Goal: Task Accomplishment & Management: Use online tool/utility

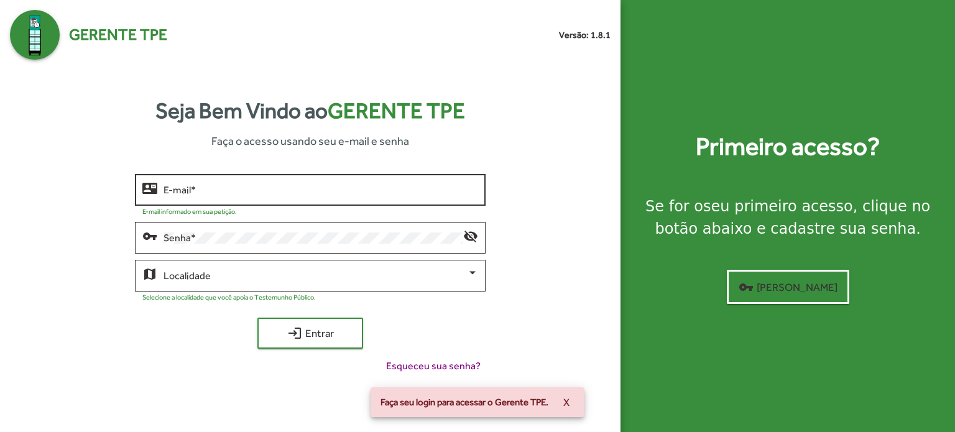
click at [235, 192] on input "E-mail *" at bounding box center [321, 190] width 315 height 11
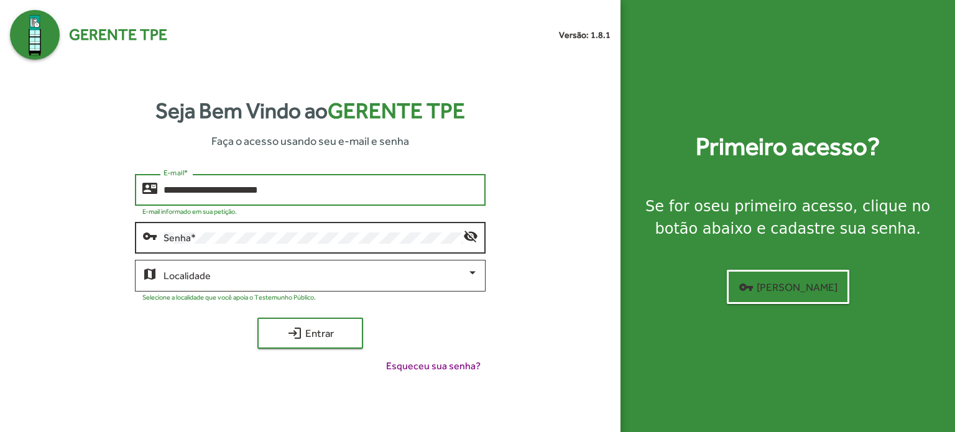
type input "**********"
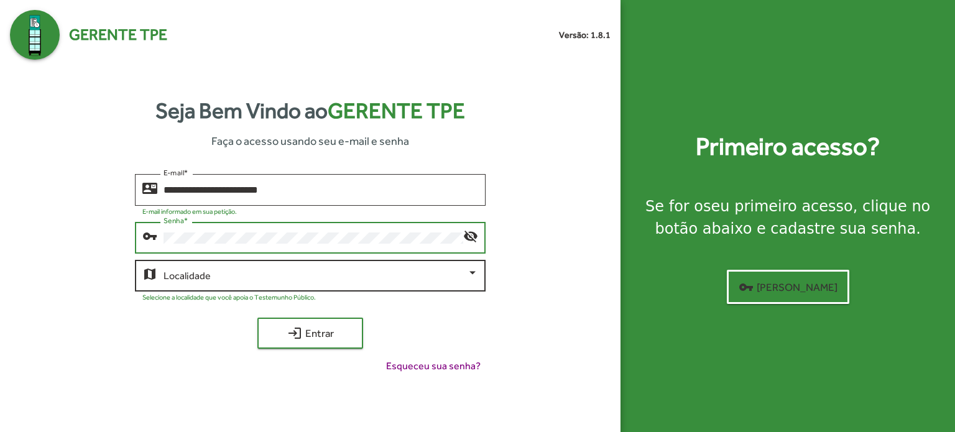
click at [470, 276] on div at bounding box center [472, 272] width 11 height 11
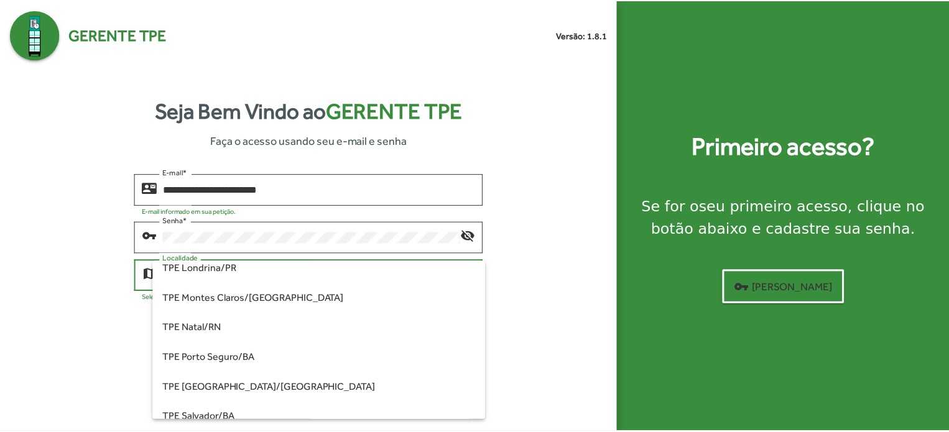
scroll to position [378, 0]
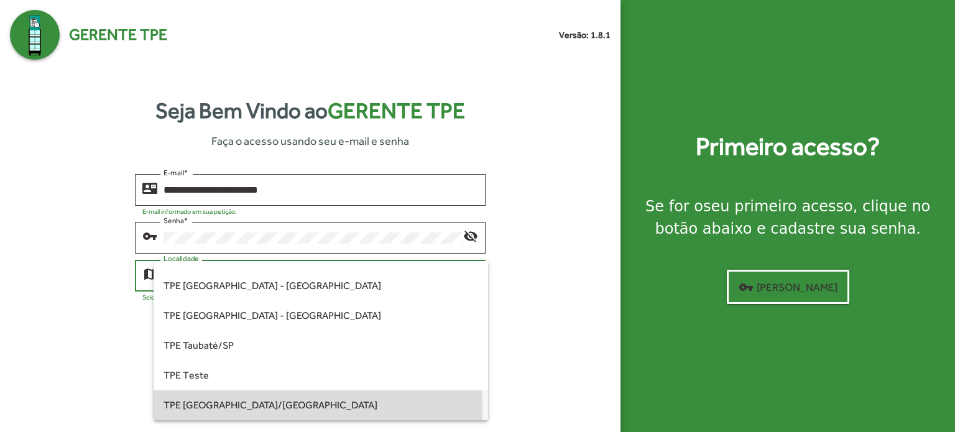
click at [220, 407] on span "TPE [GEOGRAPHIC_DATA]/[GEOGRAPHIC_DATA]" at bounding box center [321, 406] width 315 height 30
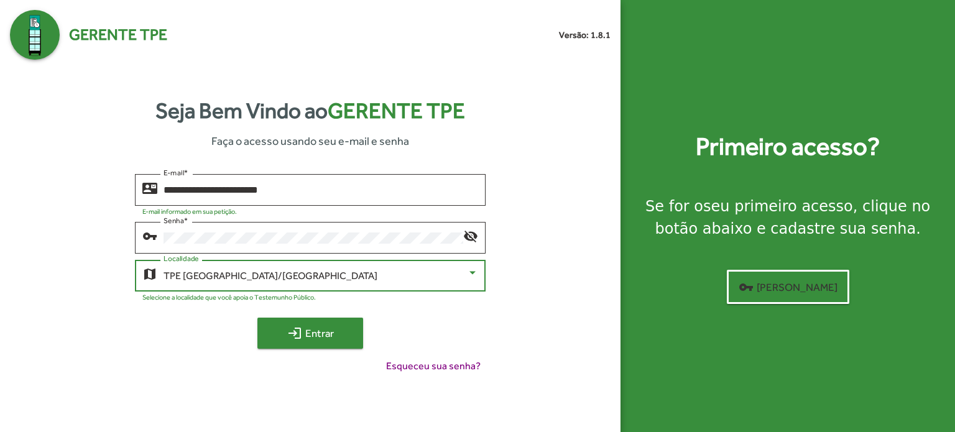
click at [306, 330] on span "login Entrar" at bounding box center [310, 333] width 83 height 22
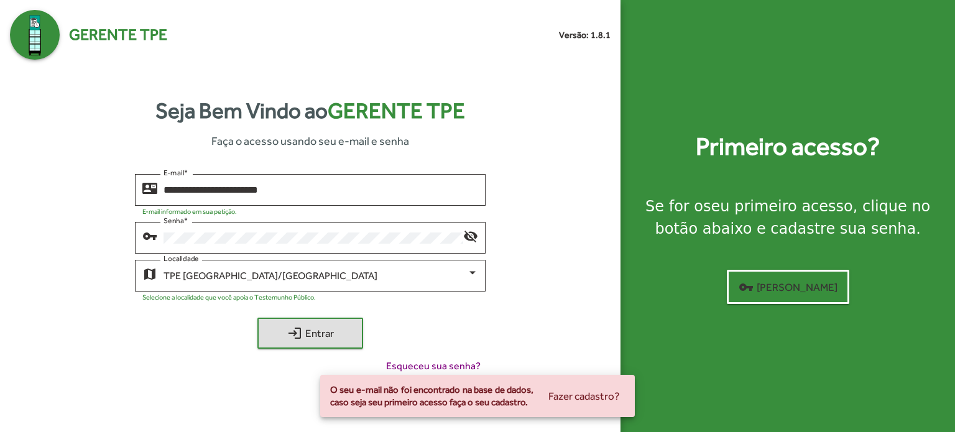
click at [424, 363] on div "O seu e-mail não foi encontrado na base de dados, caso seja seu primeiro acesso…" at bounding box center [477, 396] width 345 height 72
click at [425, 368] on div "O seu e-mail não foi encontrado na base de dados, caso seja seu primeiro acesso…" at bounding box center [477, 396] width 345 height 72
click at [590, 310] on div "**********" at bounding box center [310, 279] width 601 height 210
click at [440, 365] on div "O seu e-mail não foi encontrado na base de dados, caso seja seu primeiro acesso…" at bounding box center [477, 396] width 345 height 72
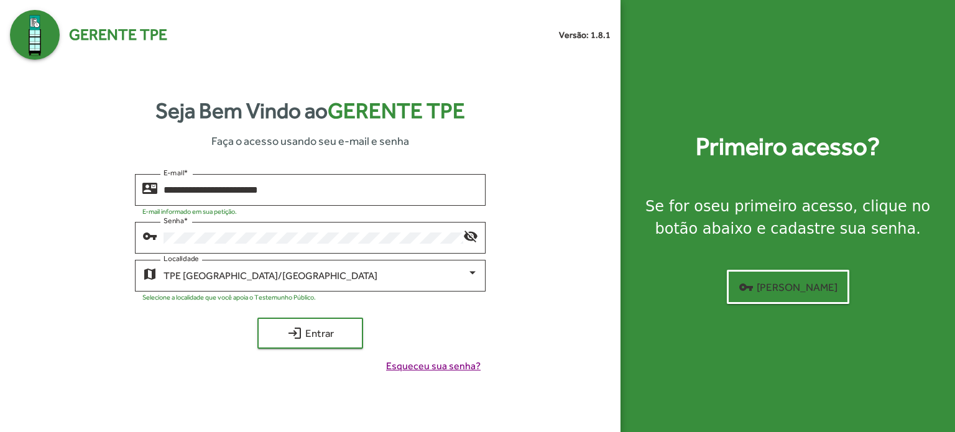
click at [430, 371] on span "Esqueceu sua senha?" at bounding box center [433, 366] width 95 height 15
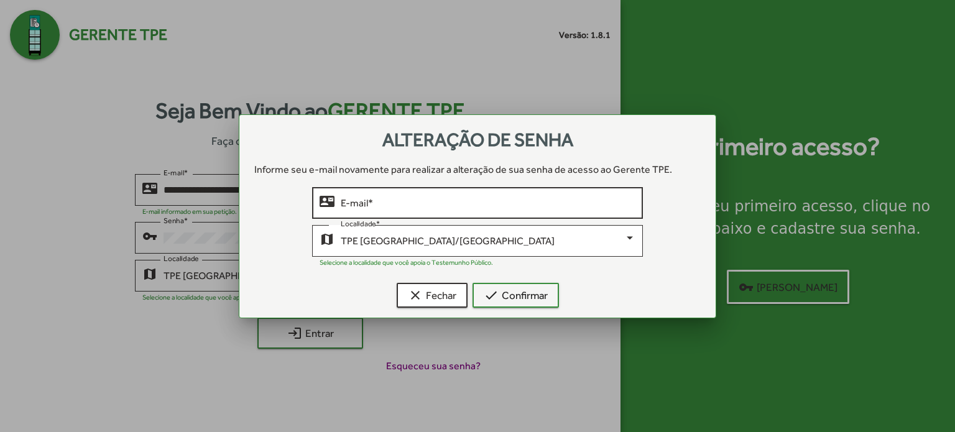
click at [396, 203] on input "E-mail *" at bounding box center [488, 203] width 295 height 11
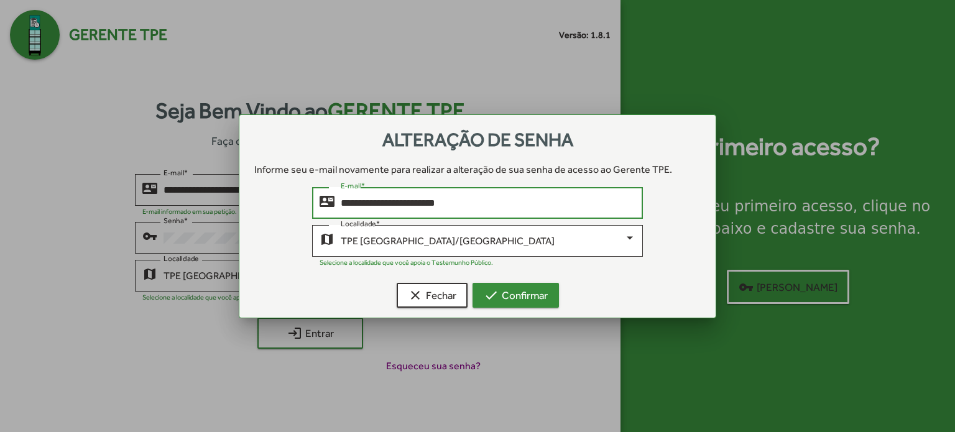
type input "**********"
click at [526, 295] on span "check Confirmar" at bounding box center [516, 295] width 64 height 22
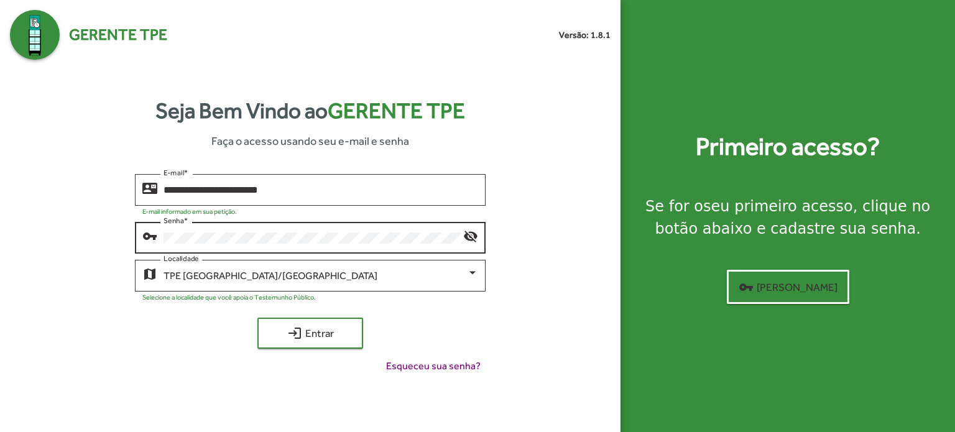
click at [466, 242] on mat-icon "visibility_off" at bounding box center [470, 235] width 15 height 15
click at [470, 238] on mat-icon "visibility" at bounding box center [470, 235] width 15 height 15
click at [326, 335] on span "login Entrar" at bounding box center [310, 333] width 83 height 22
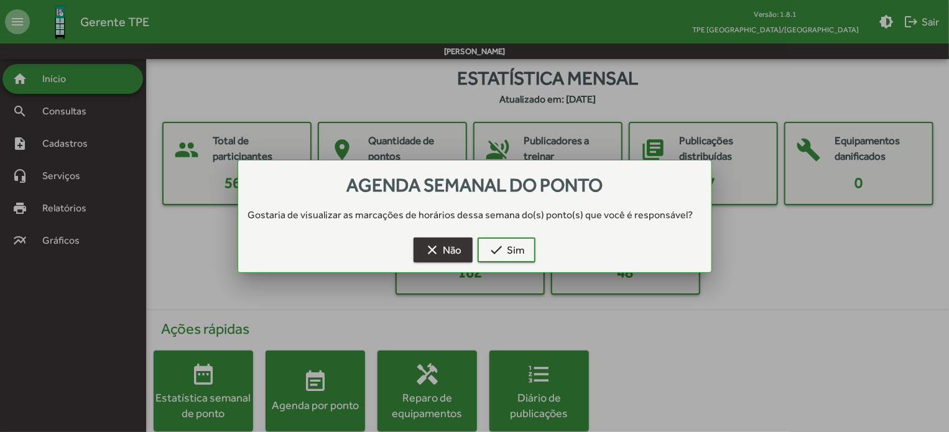
click at [457, 246] on span "clear Não" at bounding box center [443, 250] width 37 height 22
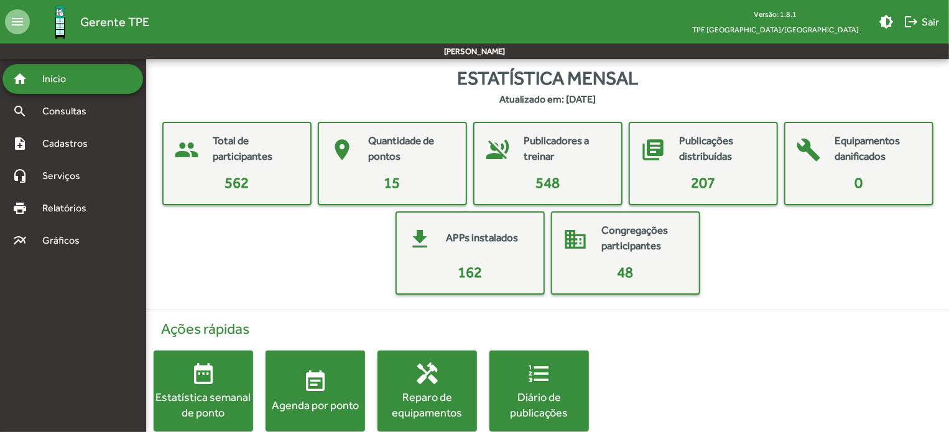
click at [712, 154] on mat-card-title "Publicações distribuídas" at bounding box center [722, 149] width 85 height 32
drag, startPoint x: 686, startPoint y: 184, endPoint x: 705, endPoint y: 184, distance: 19.3
click at [705, 184] on span "207" at bounding box center [703, 182] width 24 height 17
click at [67, 112] on span "Consultas" at bounding box center [69, 111] width 68 height 15
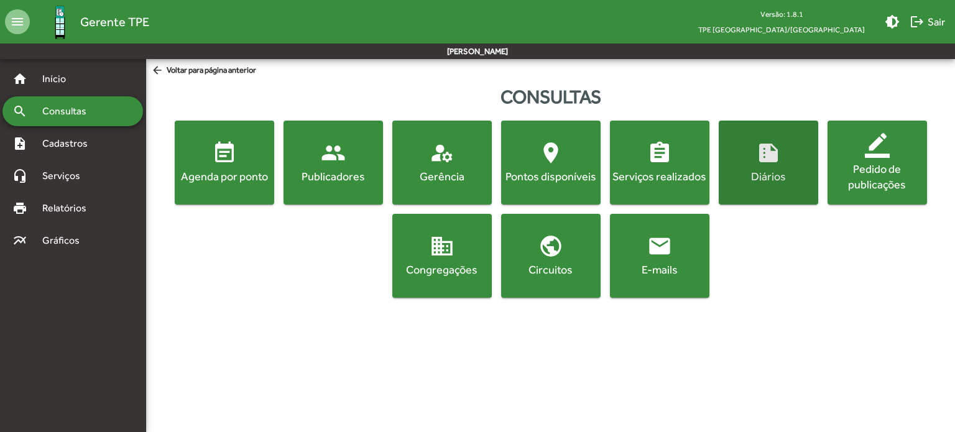
click at [774, 154] on mat-icon "summarize" at bounding box center [768, 153] width 25 height 25
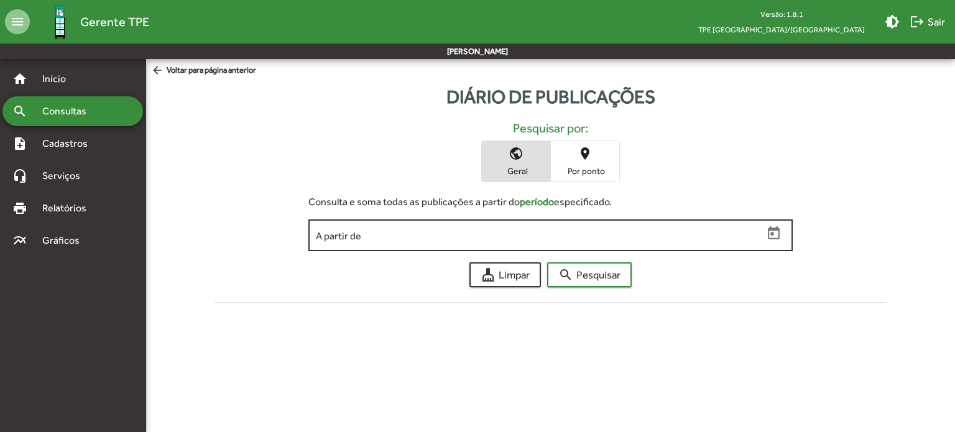
click at [773, 231] on icon "Open calendar" at bounding box center [774, 234] width 16 height 16
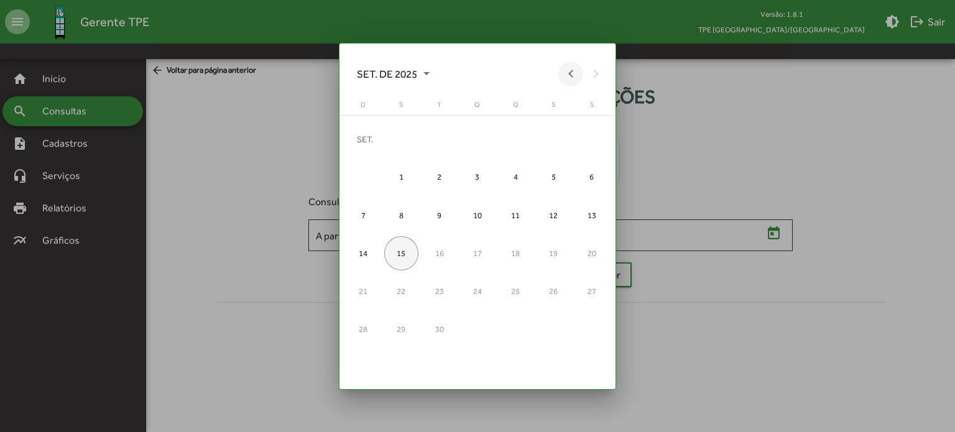
click at [569, 75] on button "Previous month" at bounding box center [571, 74] width 25 height 25
click at [545, 213] on div "15" at bounding box center [554, 215] width 34 height 34
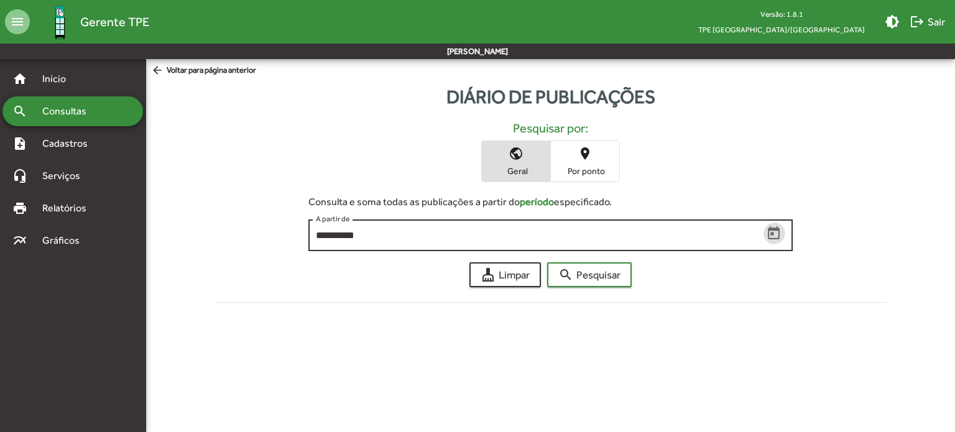
click at [771, 236] on icon "Open calendar" at bounding box center [774, 234] width 16 height 16
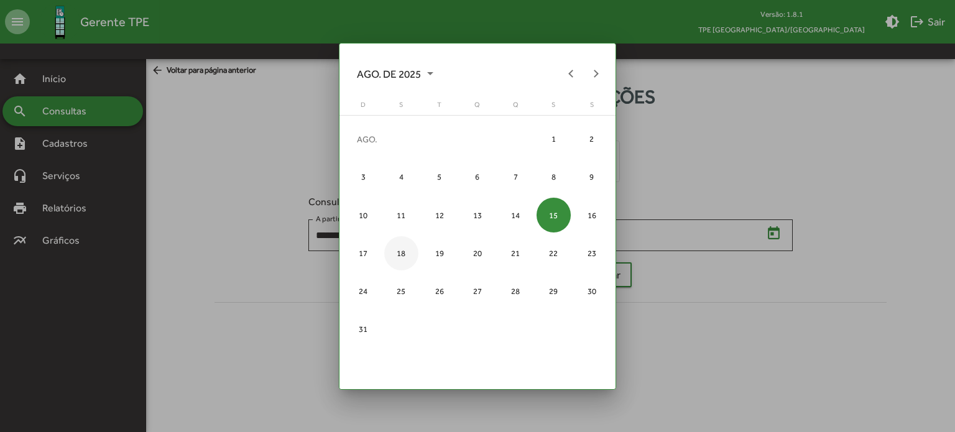
click at [397, 249] on div "18" at bounding box center [401, 253] width 34 height 34
type input "**********"
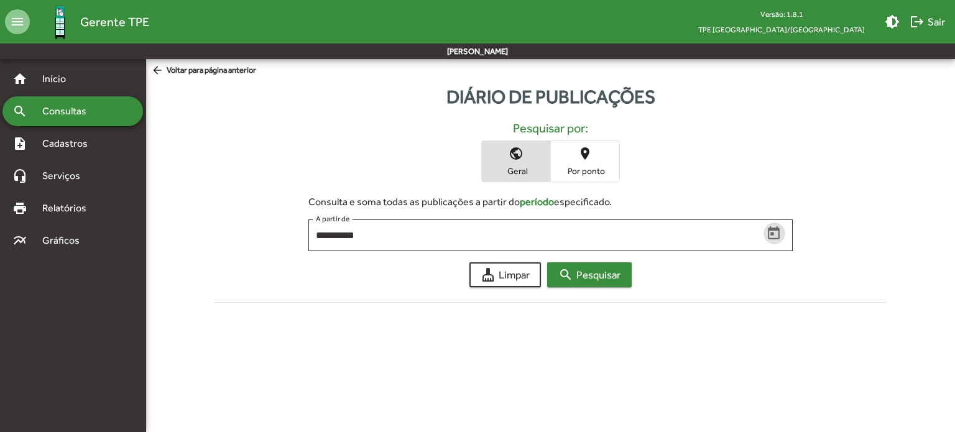
click at [587, 276] on span "search Pesquisar" at bounding box center [590, 275] width 62 height 22
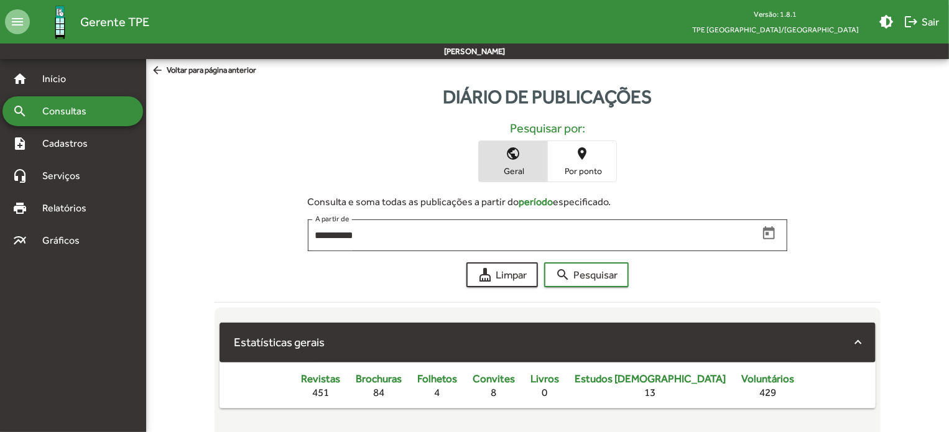
click at [584, 156] on mat-icon "place" at bounding box center [582, 153] width 15 height 15
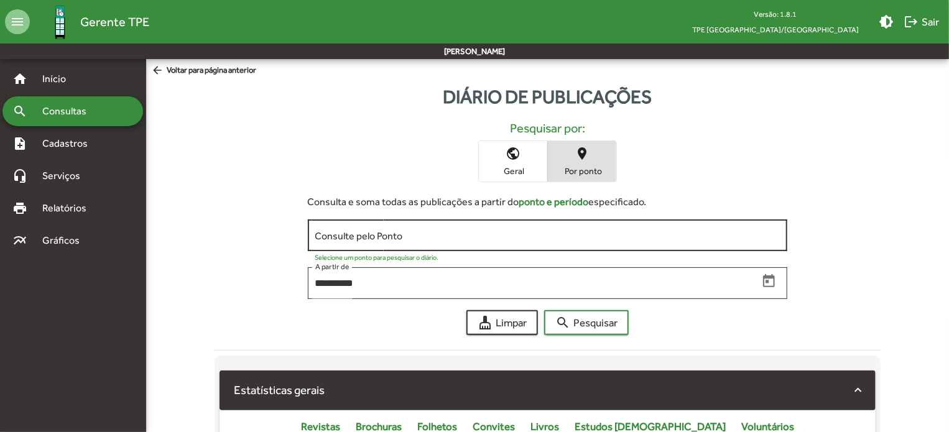
click at [756, 240] on input "Consulte pelo Ponto" at bounding box center [547, 235] width 465 height 11
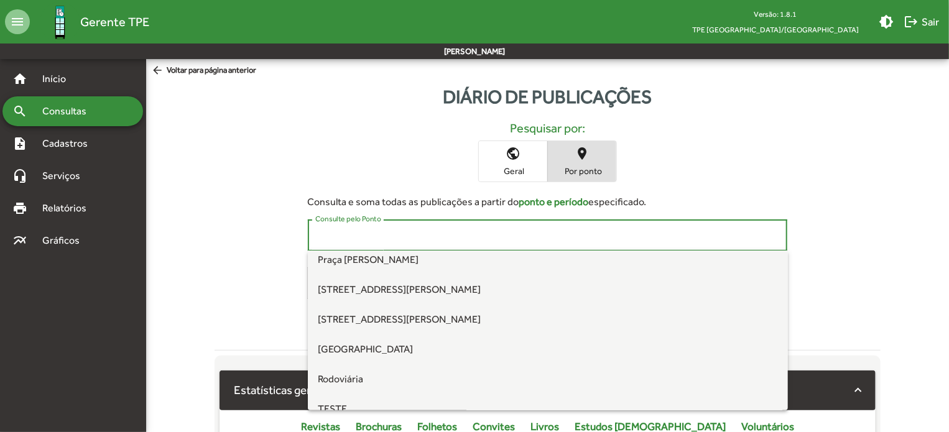
scroll to position [187, 0]
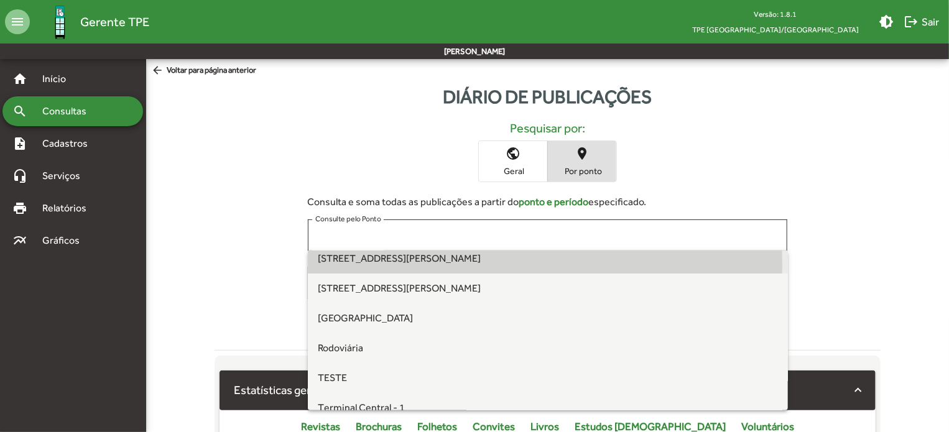
click at [383, 264] on span "[STREET_ADDRESS][PERSON_NAME]" at bounding box center [399, 259] width 163 height 12
type input "**********"
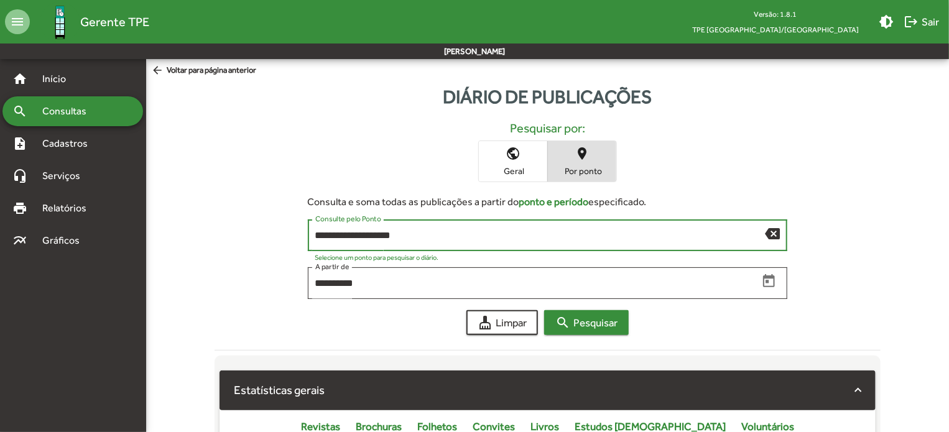
click at [580, 319] on span "search Pesquisar" at bounding box center [587, 323] width 62 height 22
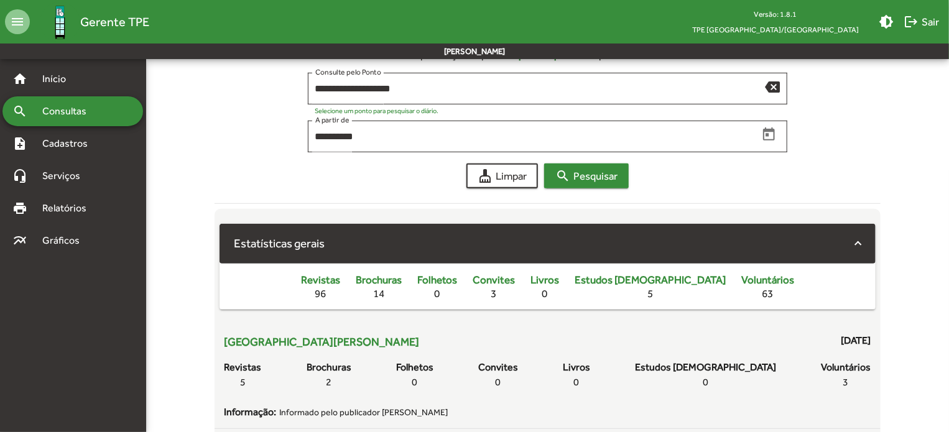
scroll to position [0, 0]
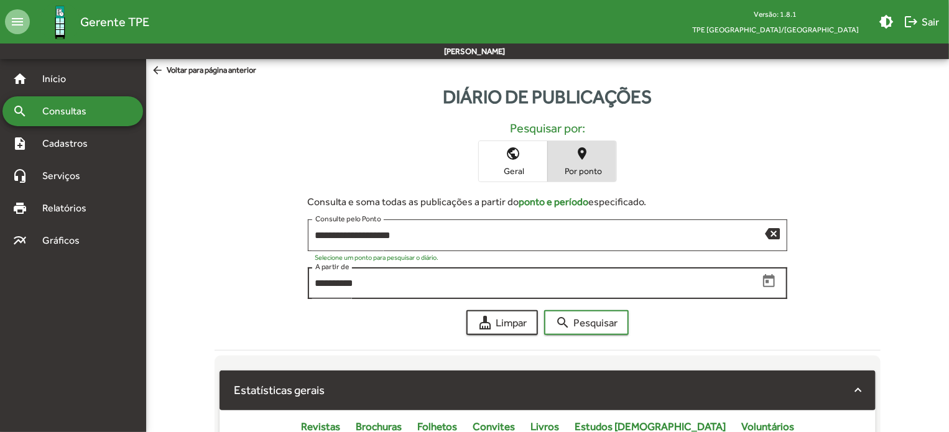
click at [768, 281] on icon "Open calendar" at bounding box center [769, 280] width 12 height 13
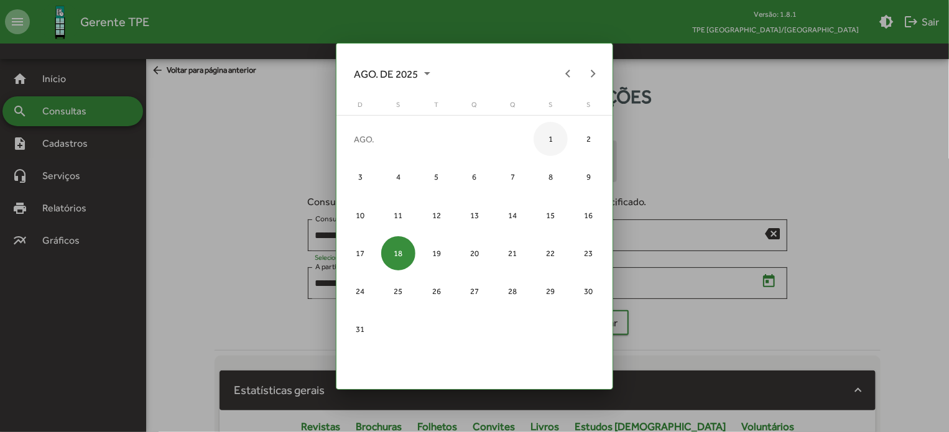
click at [546, 139] on div "1" at bounding box center [551, 139] width 34 height 34
type input "**********"
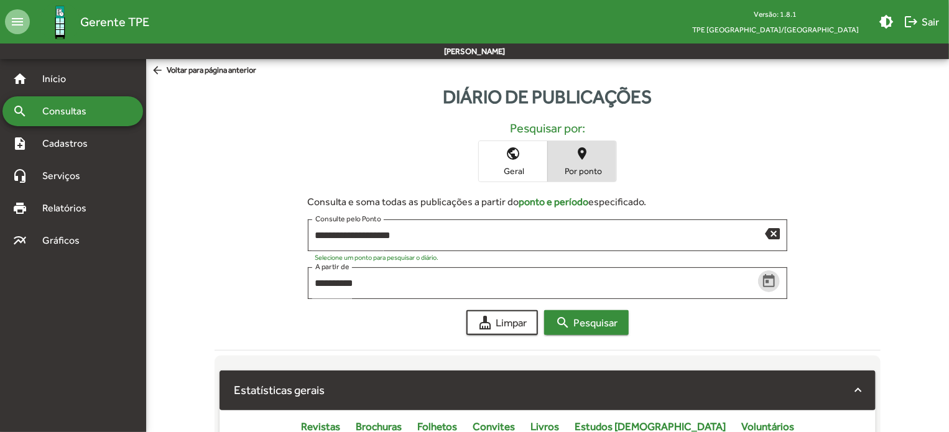
click at [590, 317] on span "search Pesquisar" at bounding box center [587, 323] width 62 height 22
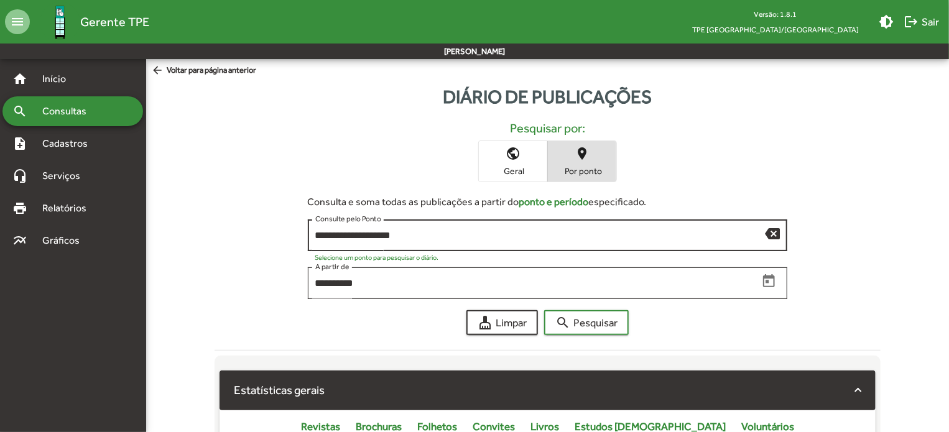
click at [776, 233] on mat-icon "backspace" at bounding box center [772, 233] width 15 height 15
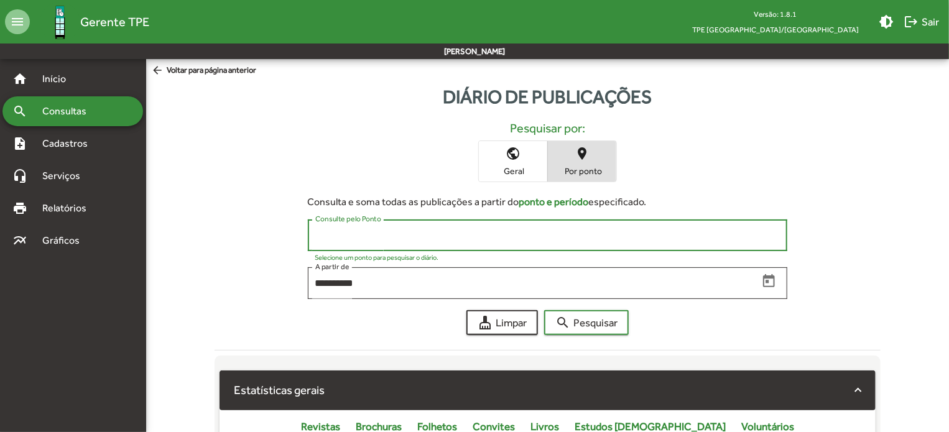
click at [700, 238] on input "Consulte pelo Ponto" at bounding box center [547, 235] width 465 height 11
click at [555, 238] on input "Consulte pelo Ponto" at bounding box center [547, 235] width 465 height 11
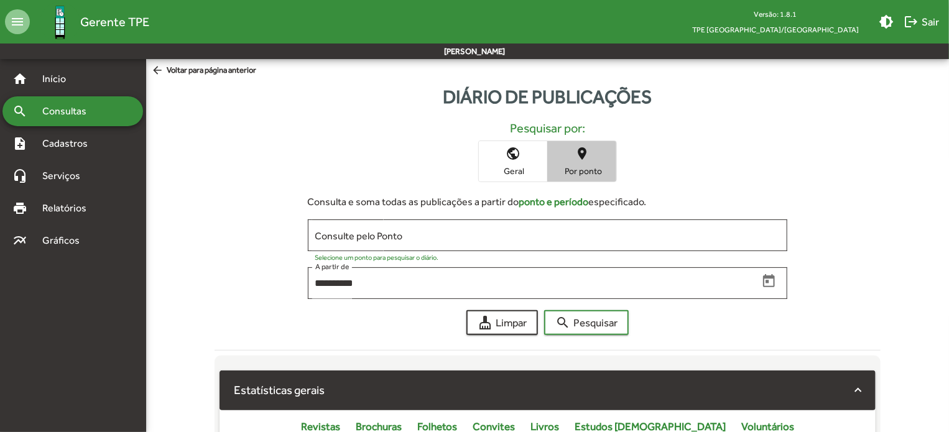
click at [587, 170] on span "Por ponto" at bounding box center [582, 170] width 62 height 11
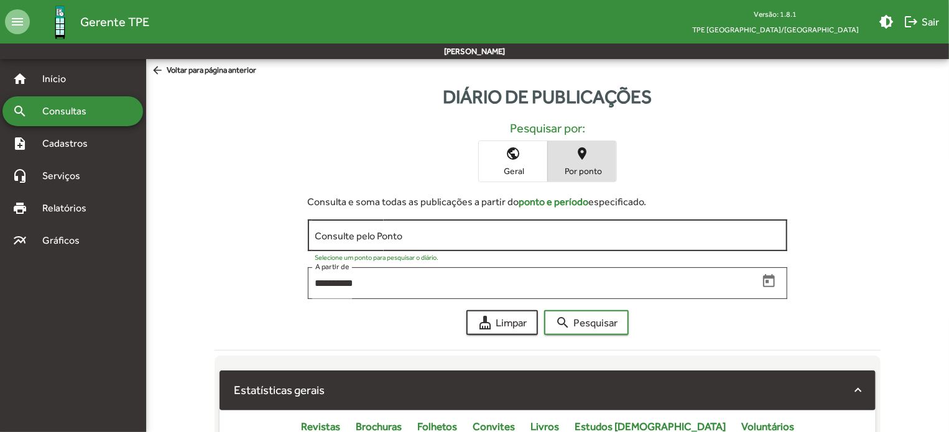
click at [500, 236] on input "Consulte pelo Ponto" at bounding box center [547, 235] width 465 height 11
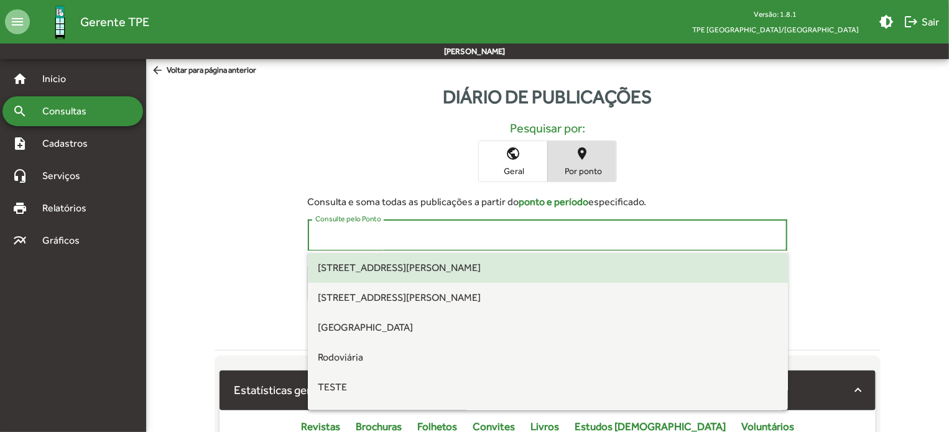
scroll to position [187, 0]
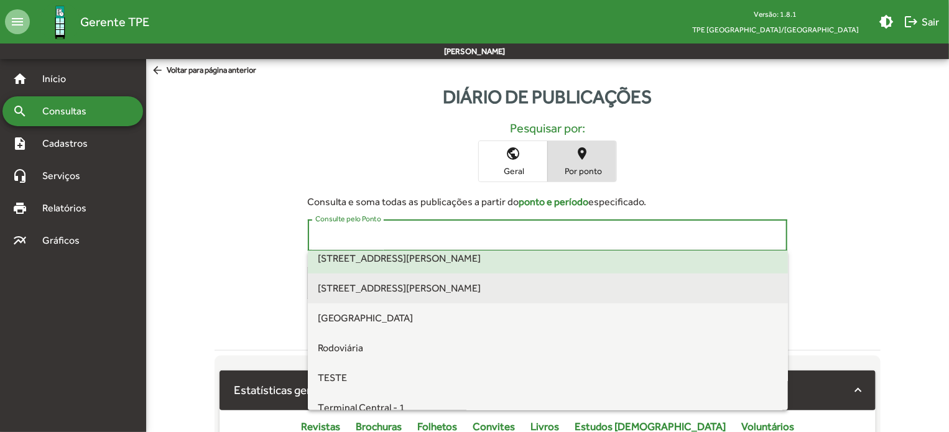
click at [372, 297] on span "[STREET_ADDRESS][PERSON_NAME]" at bounding box center [548, 289] width 460 height 30
type input "**********"
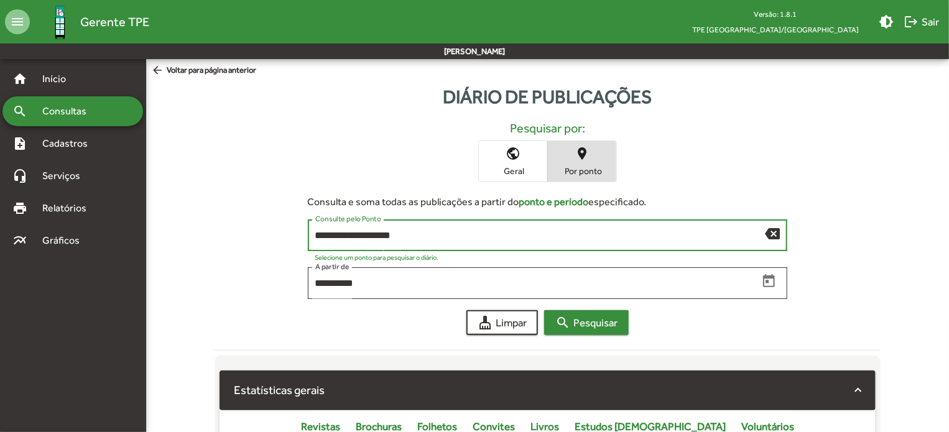
click at [582, 324] on span "search Pesquisar" at bounding box center [587, 323] width 62 height 22
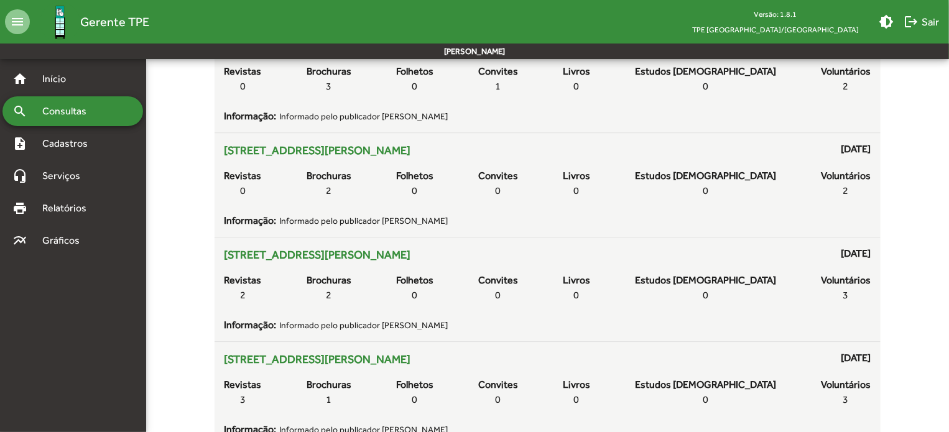
scroll to position [1675, 0]
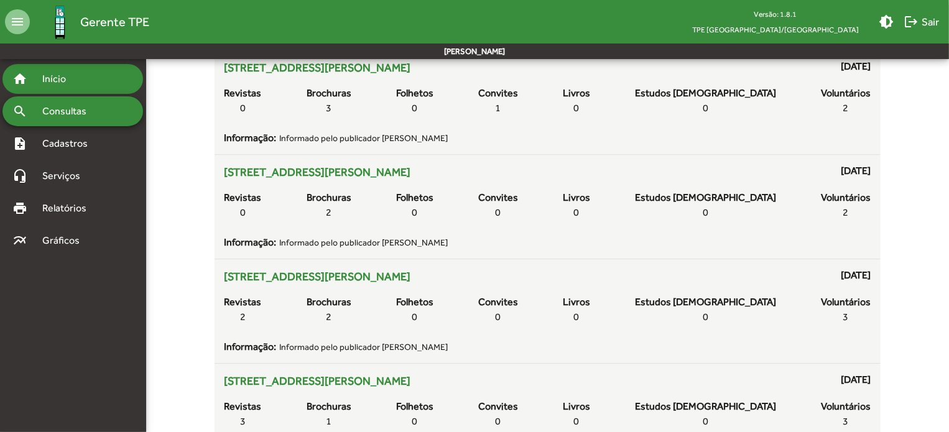
click at [45, 77] on span "Início" at bounding box center [59, 79] width 49 height 15
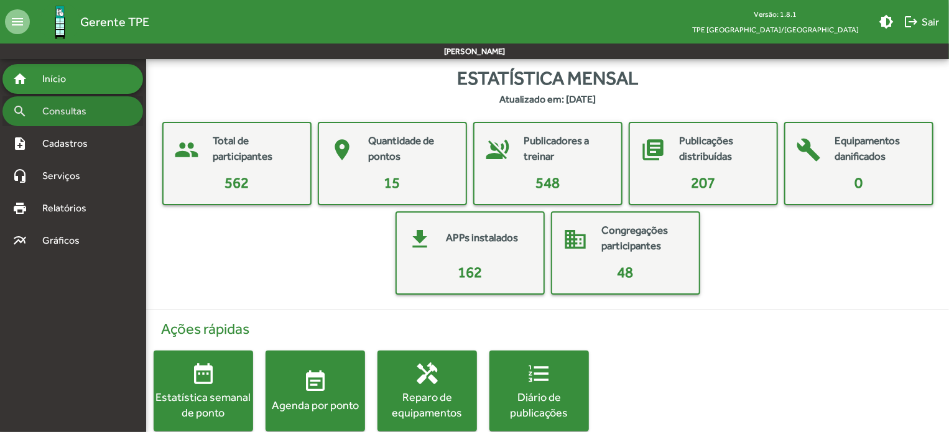
click at [70, 115] on span "Consultas" at bounding box center [69, 111] width 68 height 15
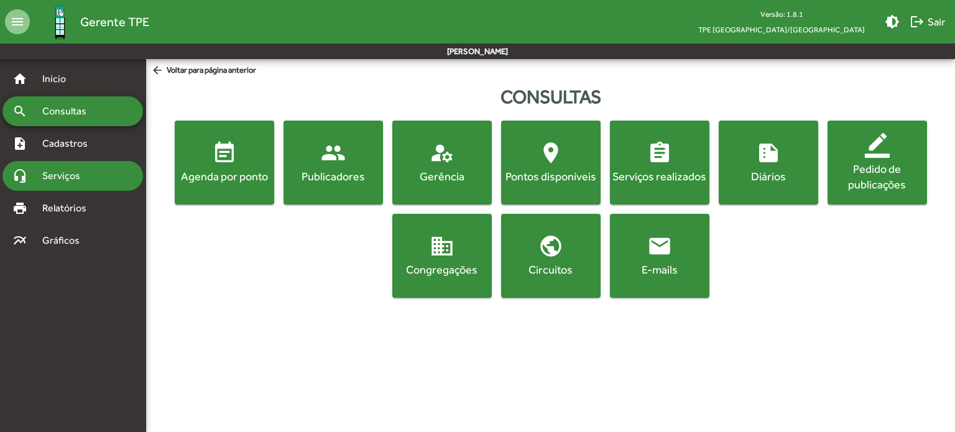
click at [75, 169] on span "Serviços" at bounding box center [66, 176] width 62 height 15
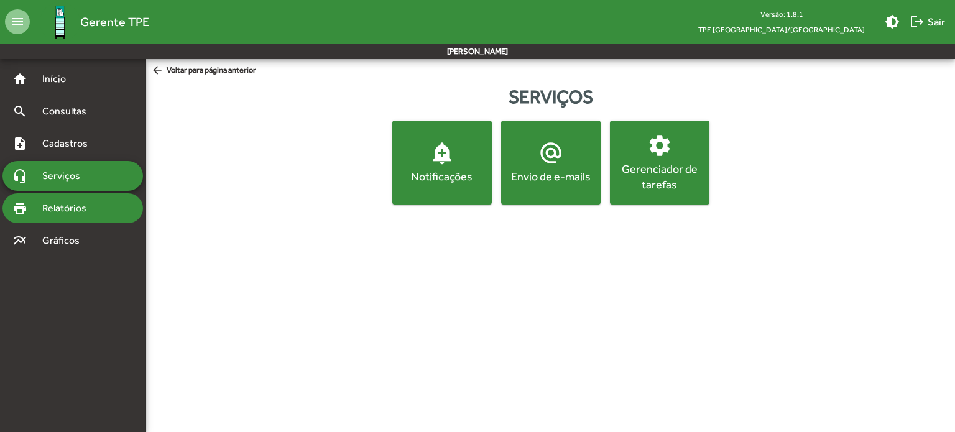
click at [70, 203] on span "Relatórios" at bounding box center [69, 208] width 68 height 15
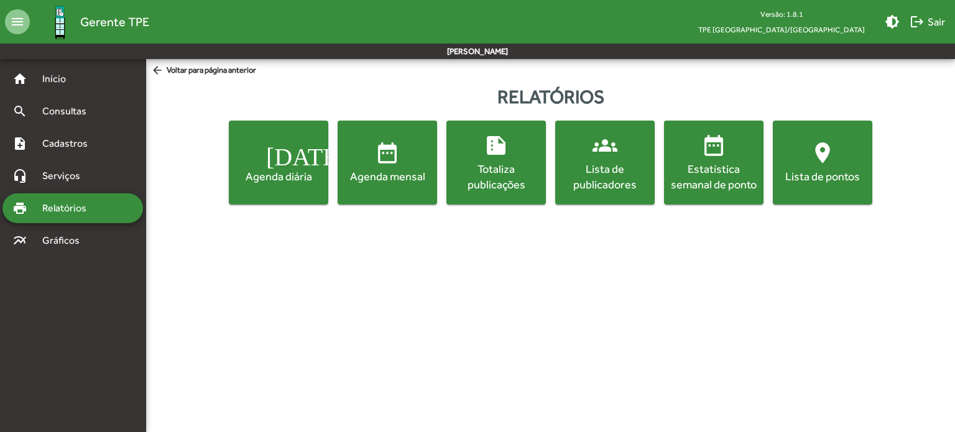
click at [510, 177] on div "Totaliza publicações" at bounding box center [496, 176] width 95 height 31
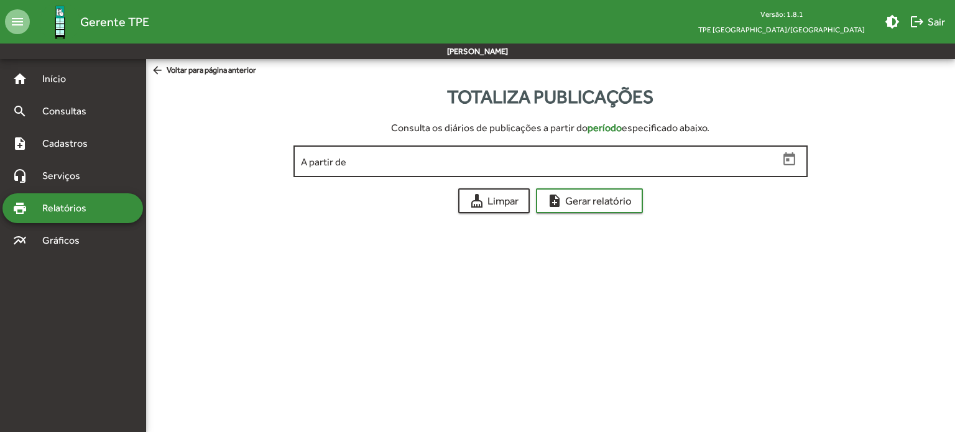
click at [796, 157] on icon "Open calendar" at bounding box center [790, 160] width 16 height 16
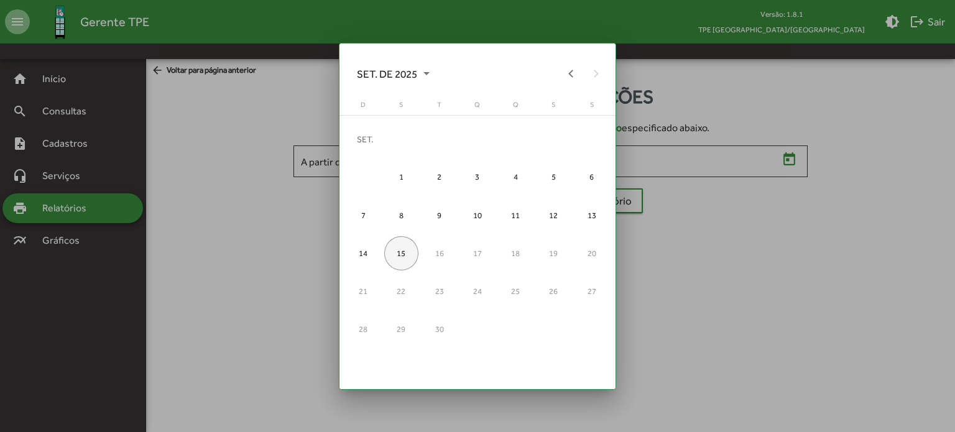
click at [722, 265] on div at bounding box center [477, 216] width 955 height 432
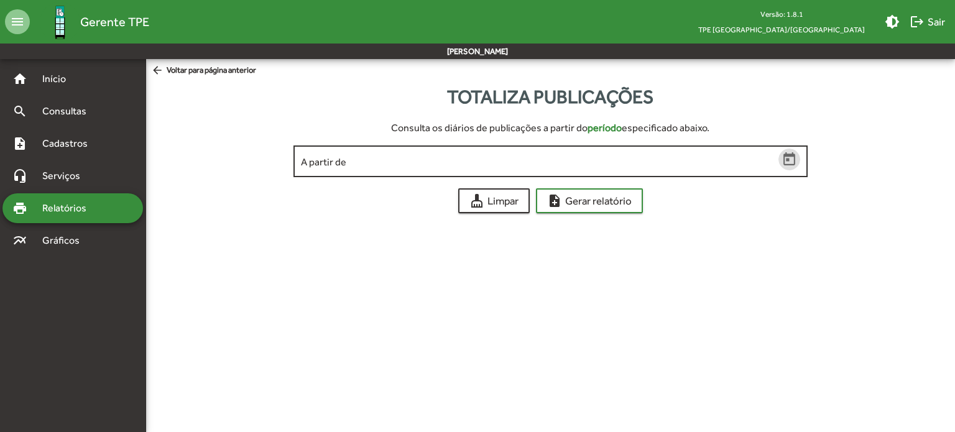
click at [788, 161] on icon "Open calendar" at bounding box center [790, 158] width 12 height 13
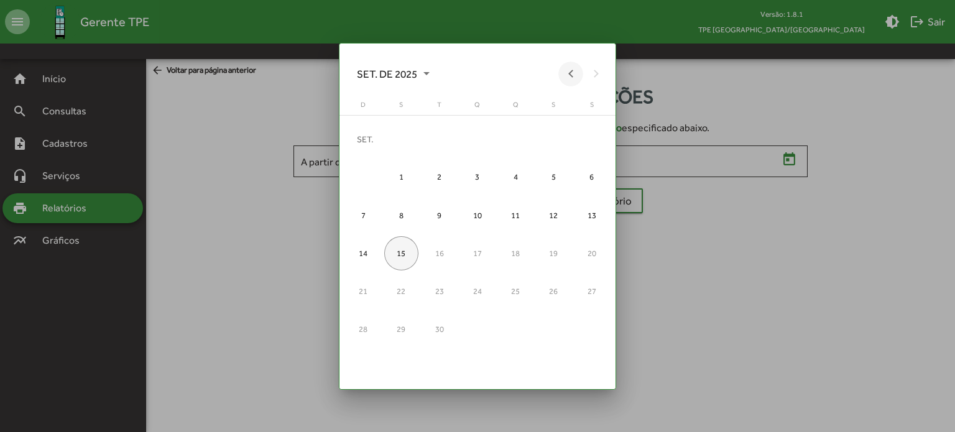
click at [570, 74] on button "Previous month" at bounding box center [571, 74] width 25 height 25
click at [551, 136] on div "1" at bounding box center [554, 139] width 34 height 34
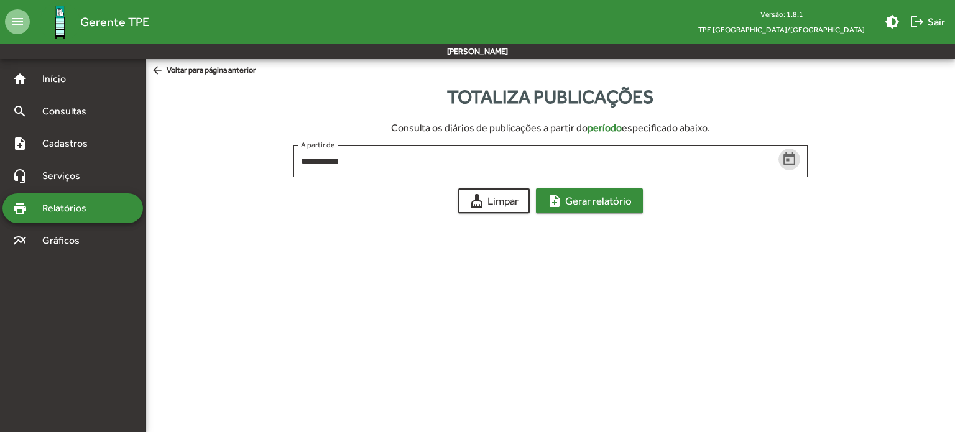
click at [593, 203] on span "note_add Gerar relatório" at bounding box center [589, 201] width 85 height 22
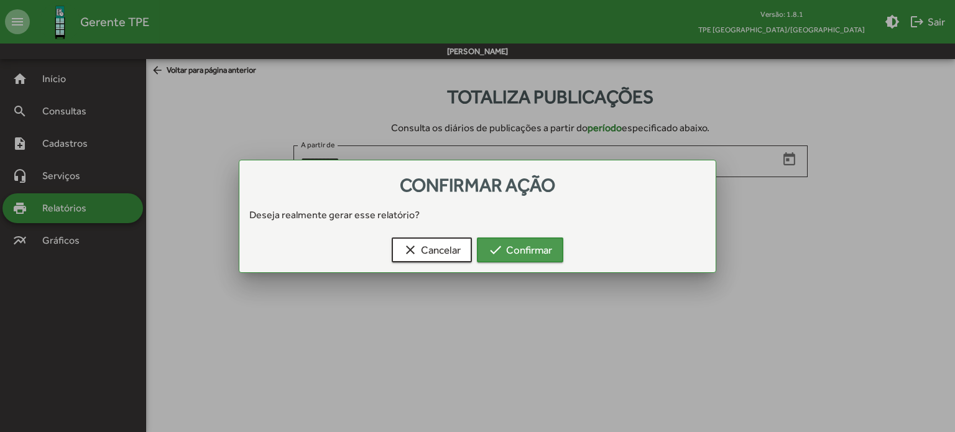
click at [506, 248] on span "check Confirmar" at bounding box center [520, 250] width 64 height 22
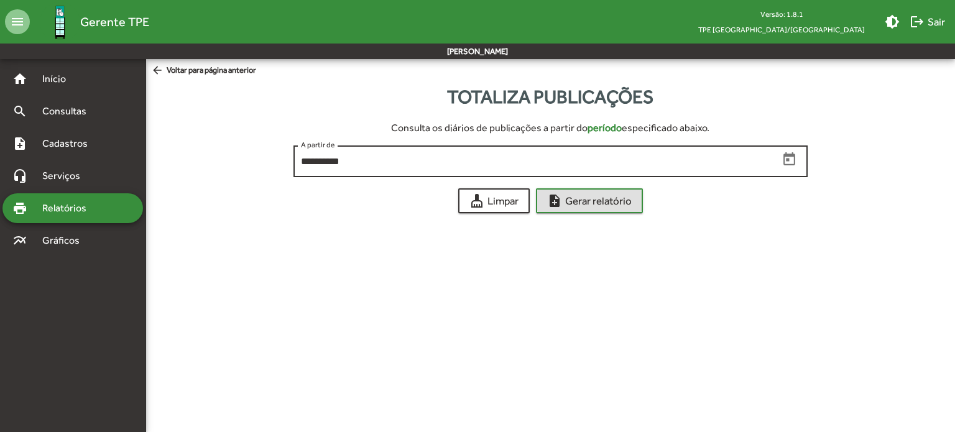
click at [786, 160] on icon "Open calendar" at bounding box center [790, 160] width 16 height 16
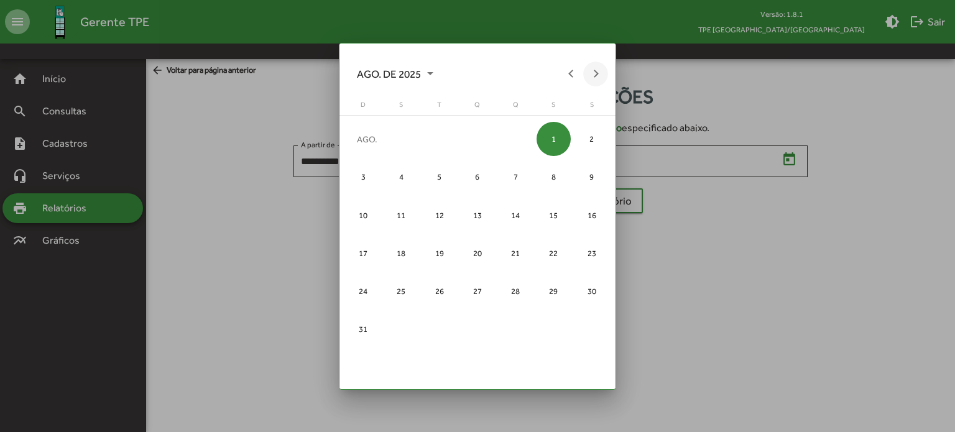
click at [594, 75] on button "Next month" at bounding box center [596, 74] width 25 height 25
click at [406, 169] on div "1" at bounding box center [401, 177] width 34 height 34
type input "**********"
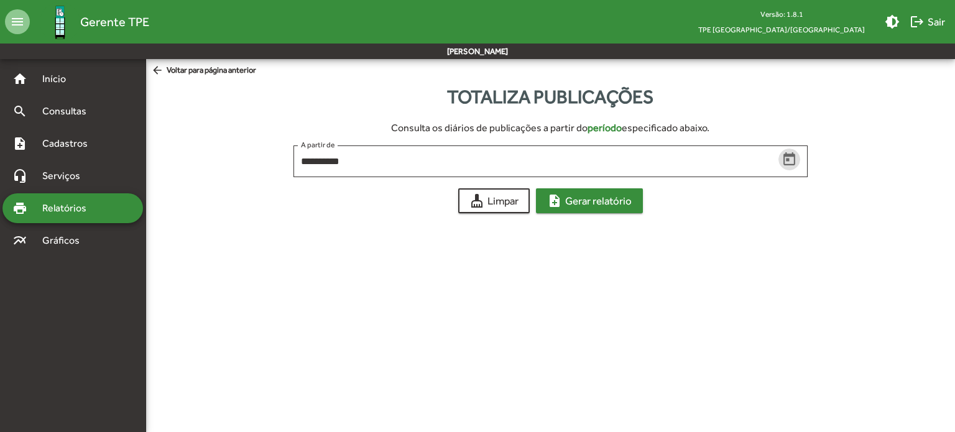
click at [610, 205] on span "note_add Gerar relatório" at bounding box center [589, 201] width 85 height 22
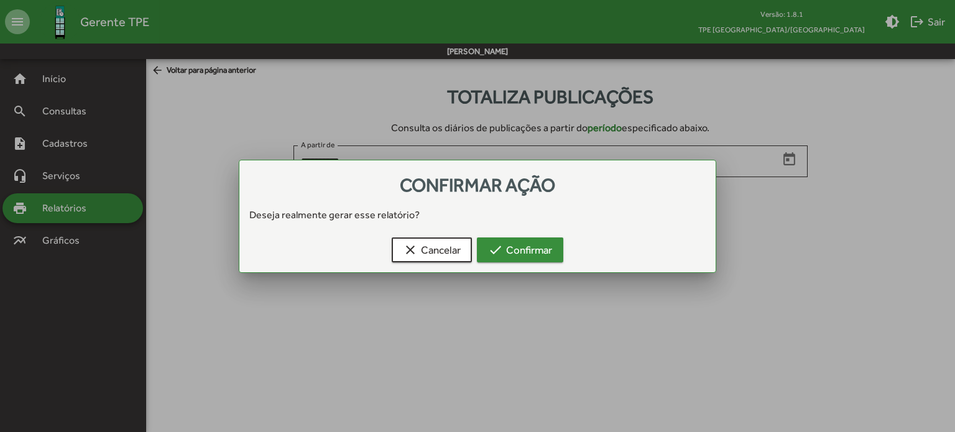
click at [511, 249] on span "check Confirmar" at bounding box center [520, 250] width 64 height 22
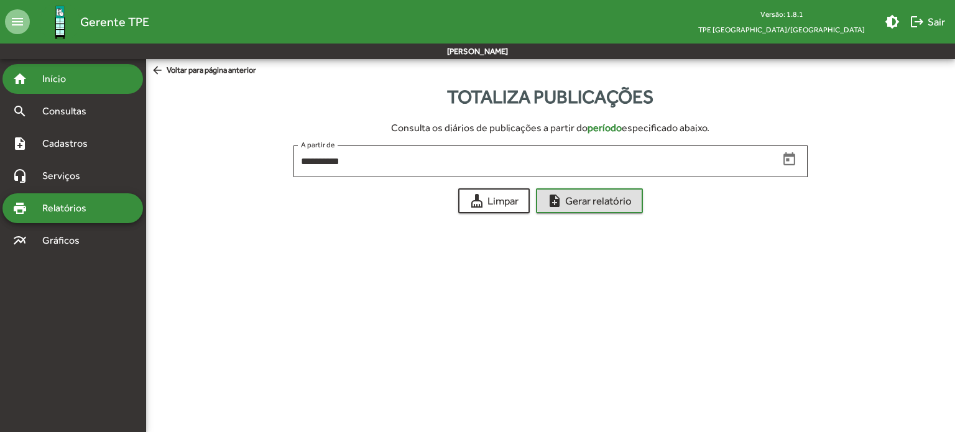
click at [89, 81] on div "home Início" at bounding box center [72, 79] width 141 height 30
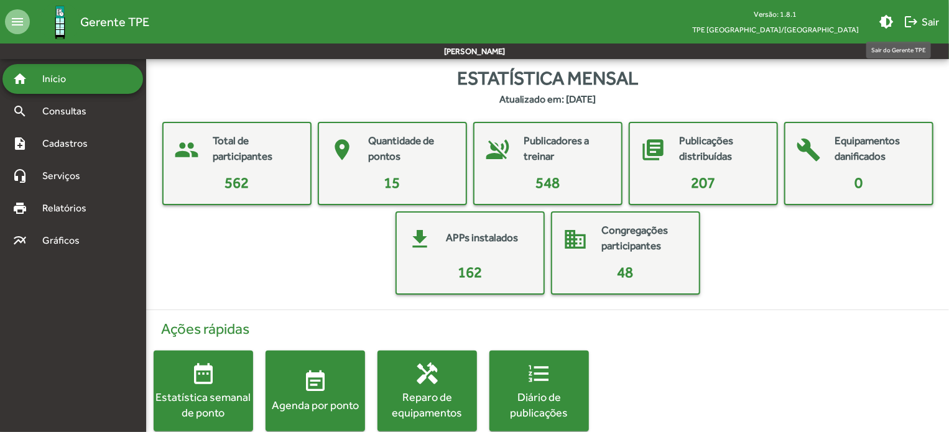
click at [914, 21] on mat-icon "logout" at bounding box center [911, 21] width 15 height 15
